Goal: Navigation & Orientation: Find specific page/section

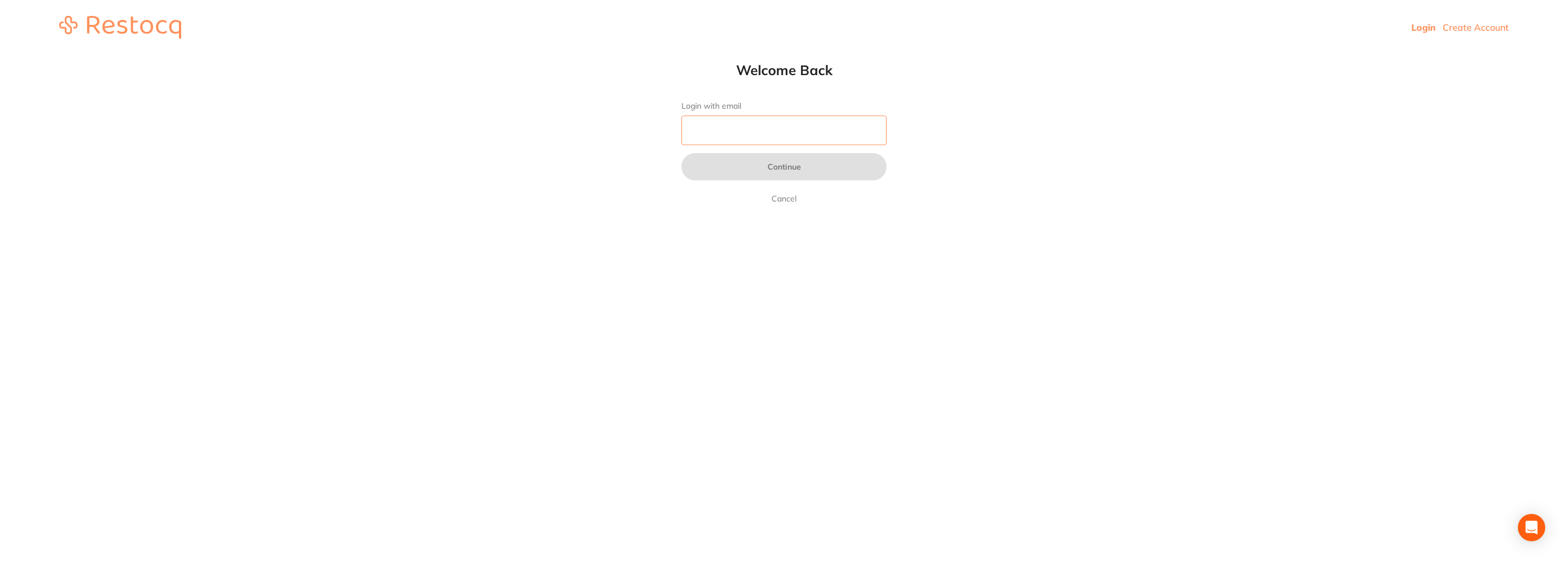
click at [770, 142] on input "Login with email" at bounding box center [784, 130] width 205 height 30
click at [778, 131] on input "Login with email" at bounding box center [784, 130] width 205 height 30
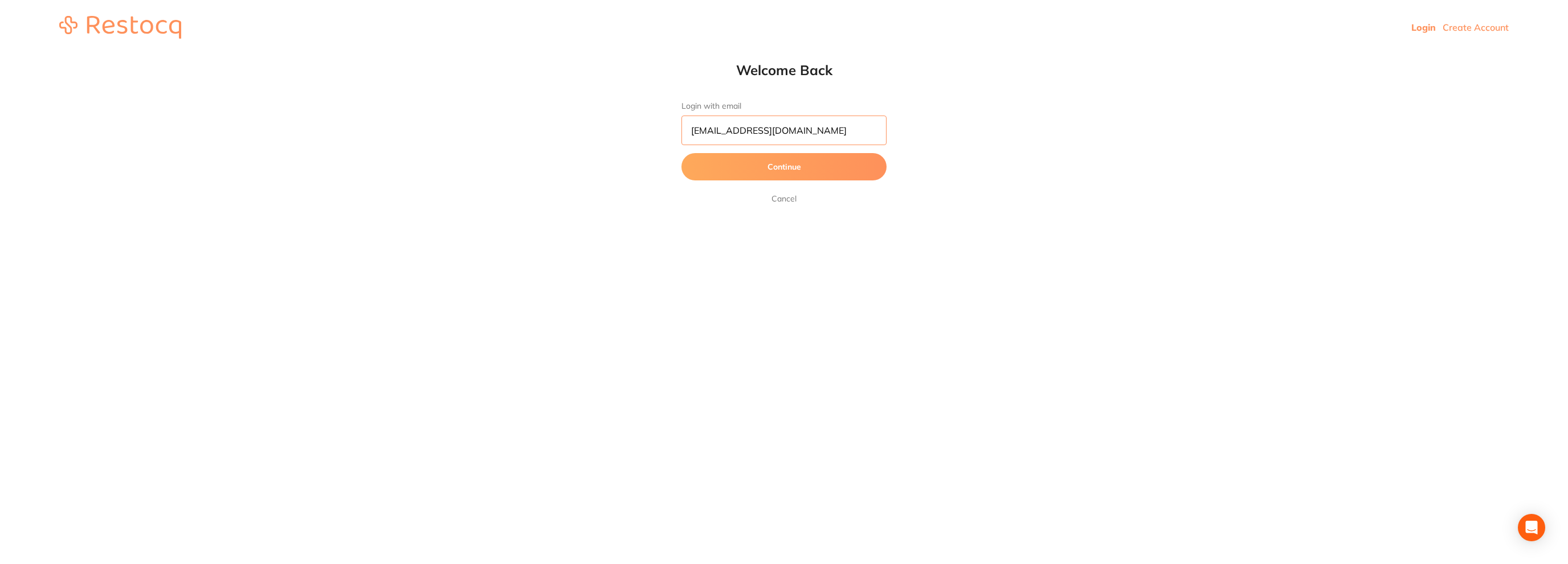
type input "[EMAIL_ADDRESS][DOMAIN_NAME]"
click at [681, 153] on button "Continue" at bounding box center [784, 166] width 205 height 27
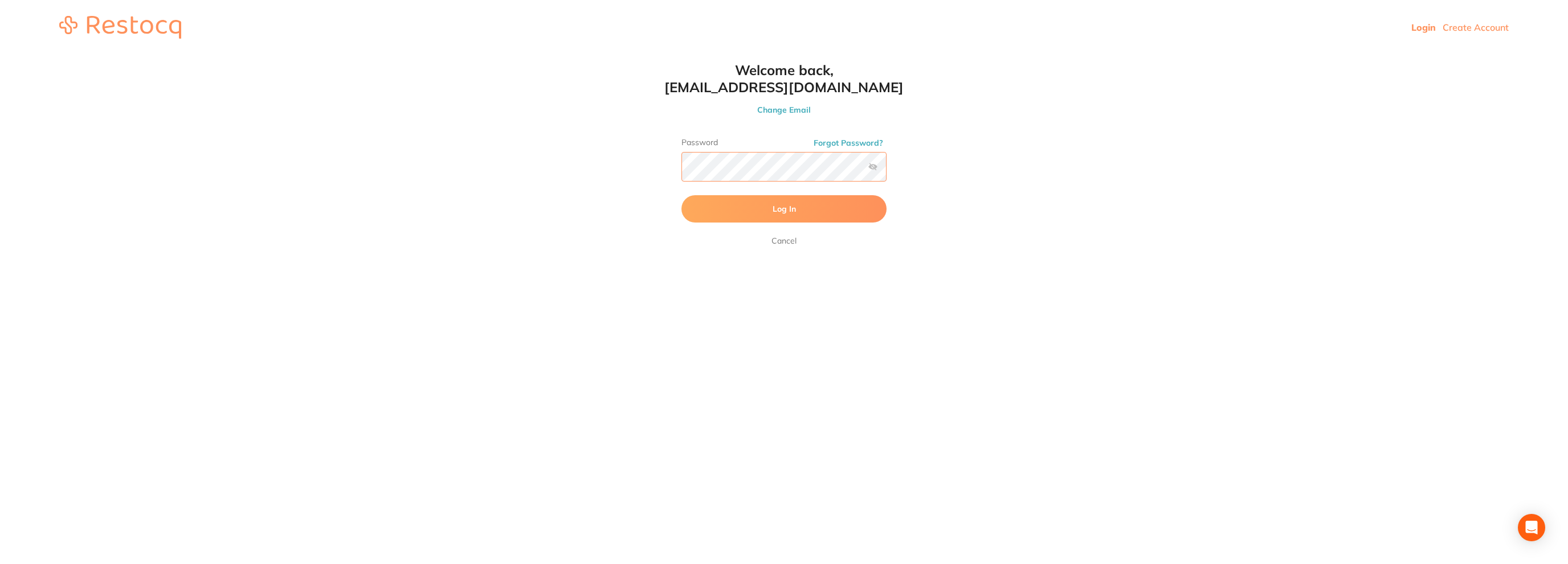
click at [681, 195] on button "Log In" at bounding box center [784, 209] width 205 height 27
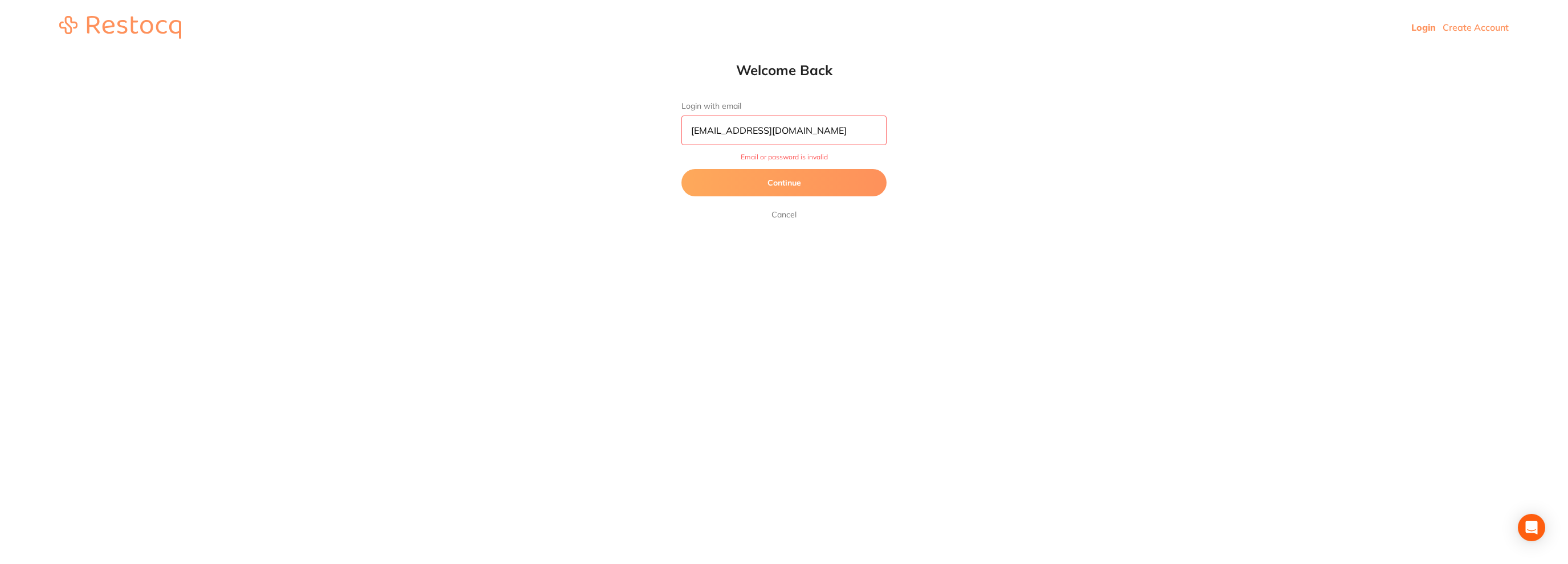
click at [784, 182] on button "Continue" at bounding box center [784, 183] width 205 height 27
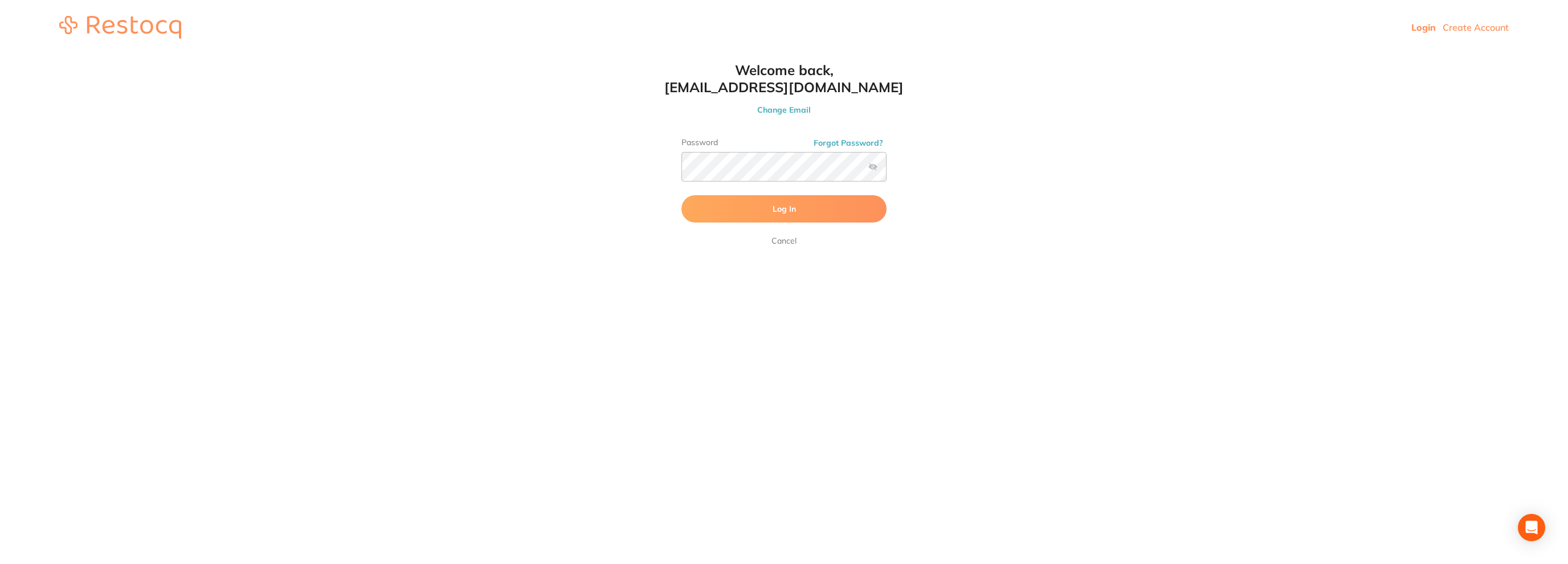
click at [725, 210] on button "Log In" at bounding box center [784, 209] width 205 height 27
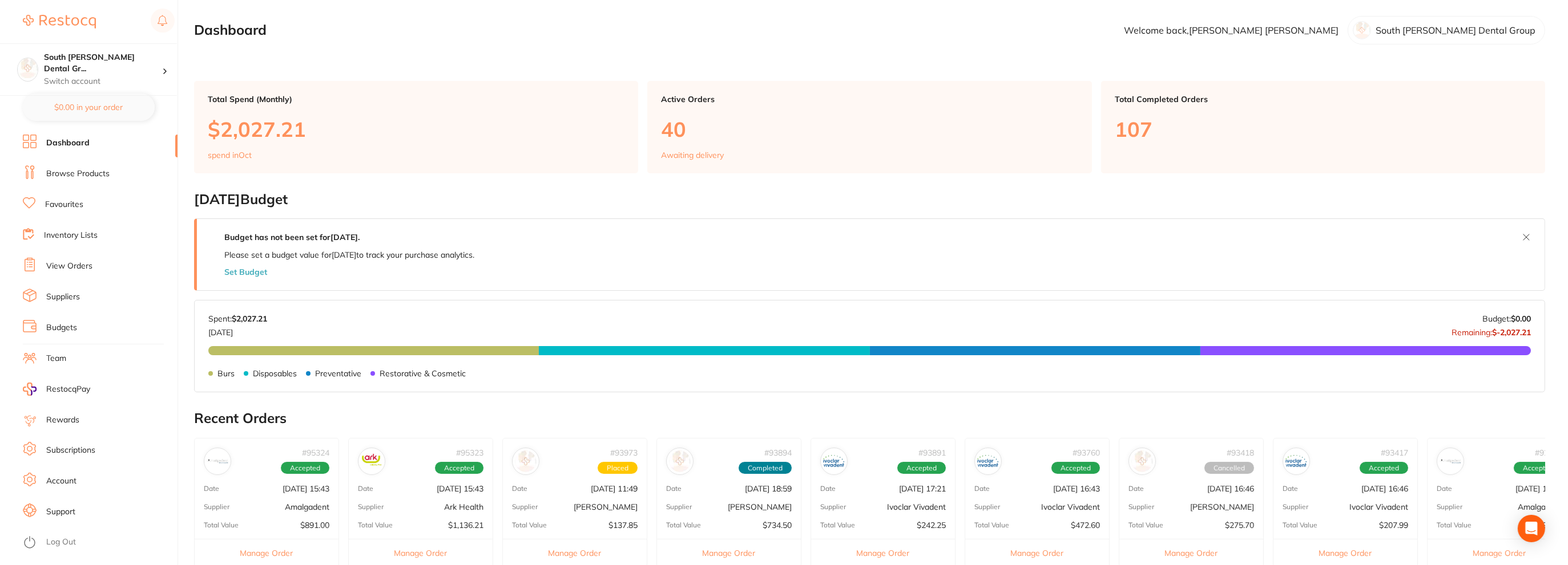
click at [78, 173] on link "Browse Products" at bounding box center [78, 174] width 63 height 12
